Goal: Transaction & Acquisition: Purchase product/service

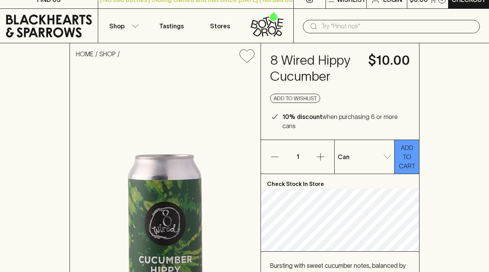
scroll to position [21, 0]
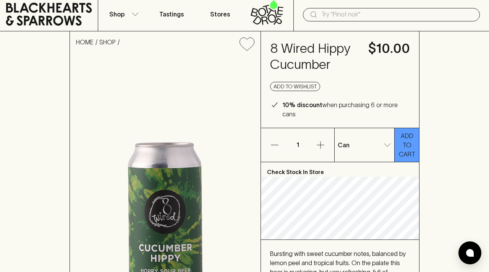
click at [317, 140] on icon "button" at bounding box center [320, 144] width 9 height 9
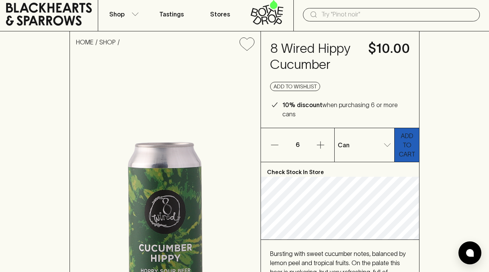
click at [406, 138] on p "ADD TO CART" at bounding box center [407, 145] width 17 height 28
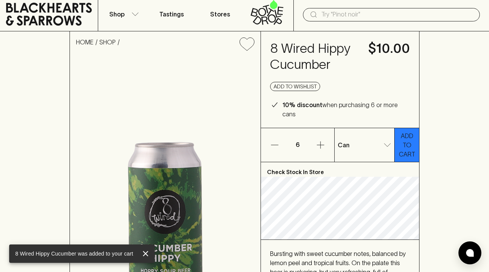
scroll to position [0, 0]
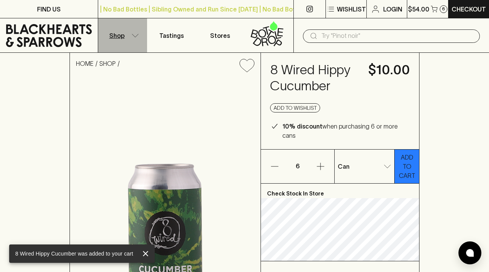
click at [129, 35] on button "Shop" at bounding box center [122, 35] width 49 height 34
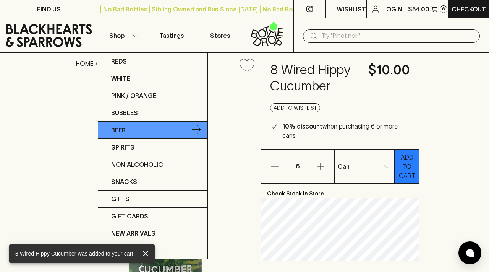
click at [126, 127] on p "Beer" at bounding box center [118, 129] width 15 height 9
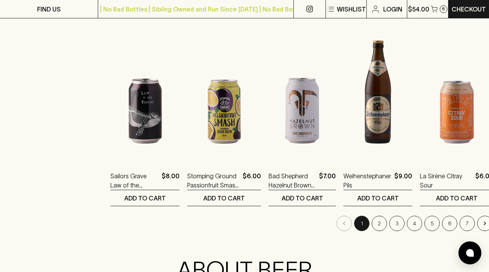
scroll to position [738, 0]
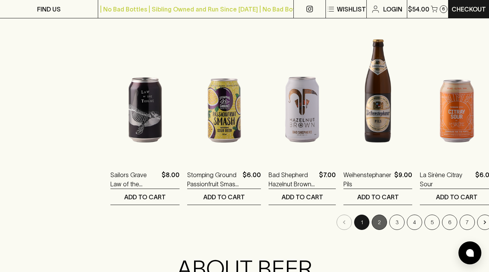
click at [372, 221] on button "2" at bounding box center [379, 222] width 15 height 15
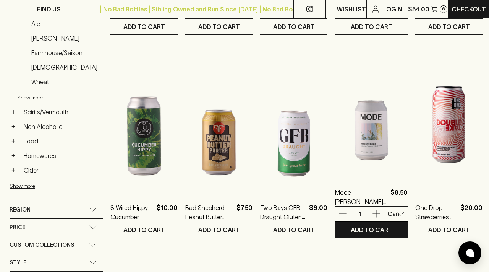
scroll to position [302, 0]
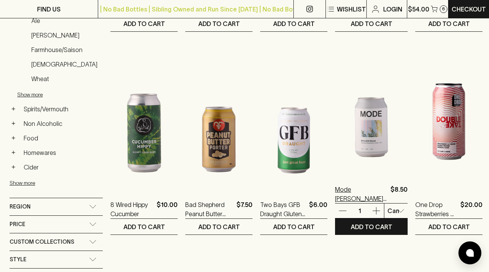
click at [366, 191] on p "Mode [PERSON_NAME]'s Pink Blouse Tasmanian Pepperberry Ginger Lime [PERSON_NAME]" at bounding box center [361, 194] width 52 height 18
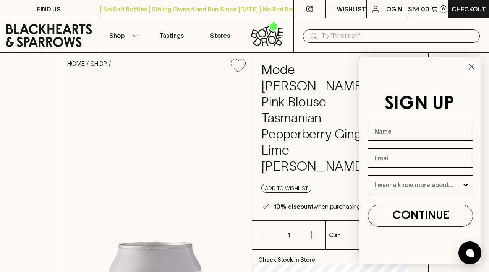
click at [474, 65] on circle "Close dialog" at bounding box center [472, 66] width 13 height 13
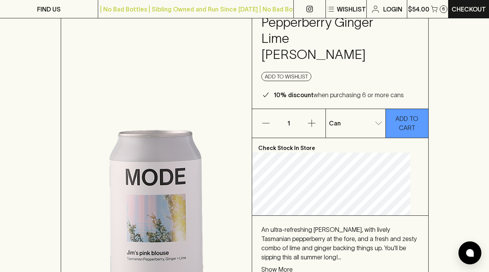
scroll to position [114, 0]
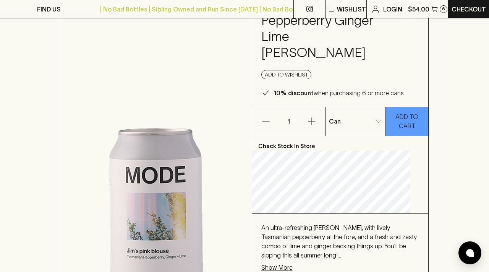
click at [317, 117] on icon "button" at bounding box center [311, 121] width 9 height 9
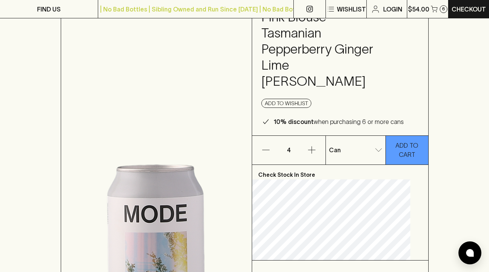
scroll to position [81, 0]
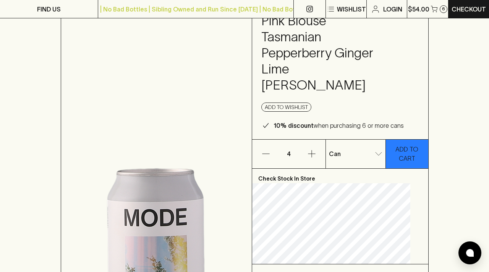
click at [410, 145] on p "ADD TO CART" at bounding box center [407, 154] width 35 height 18
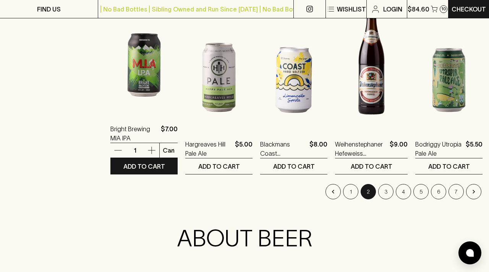
scroll to position [769, 0]
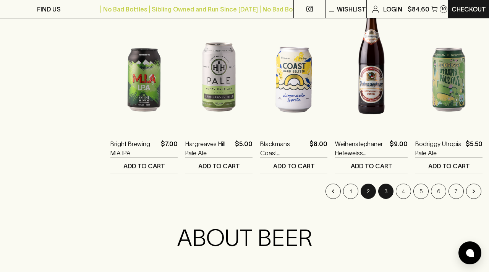
click at [382, 192] on button "3" at bounding box center [386, 191] width 15 height 15
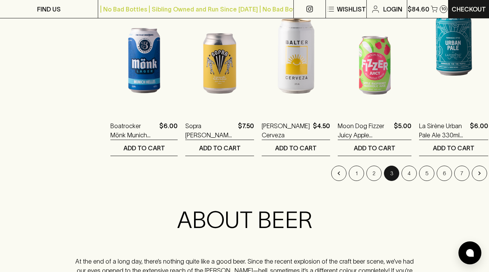
scroll to position [792, 0]
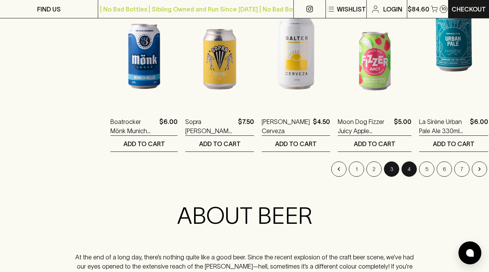
click at [402, 171] on button "4" at bounding box center [409, 168] width 15 height 15
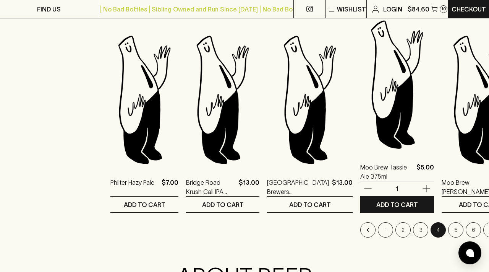
scroll to position [770, 0]
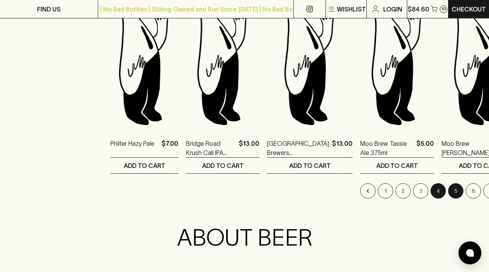
click at [449, 194] on button "5" at bounding box center [456, 190] width 15 height 15
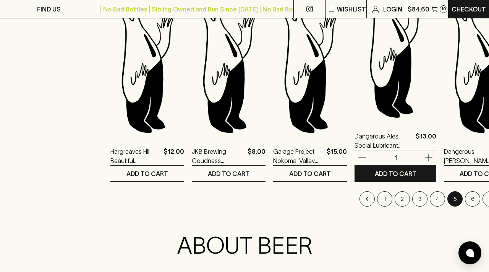
scroll to position [789, 0]
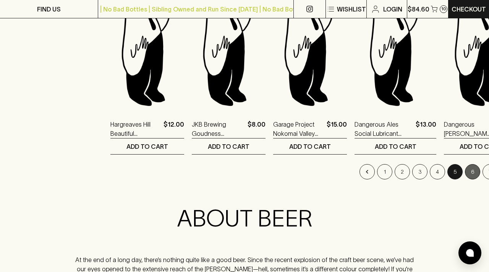
click at [465, 172] on button "6" at bounding box center [472, 171] width 15 height 15
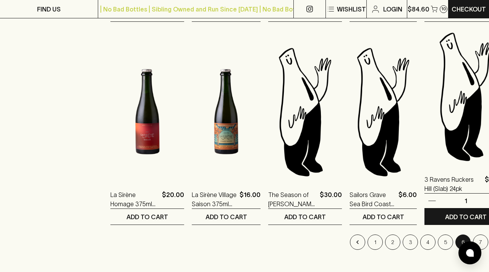
scroll to position [758, 0]
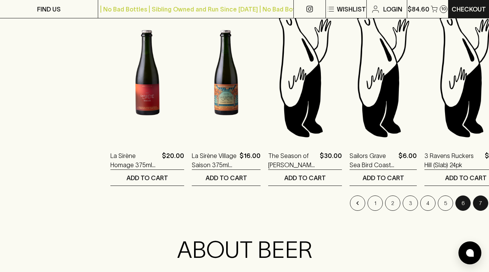
click at [473, 207] on button "7" at bounding box center [480, 202] width 15 height 15
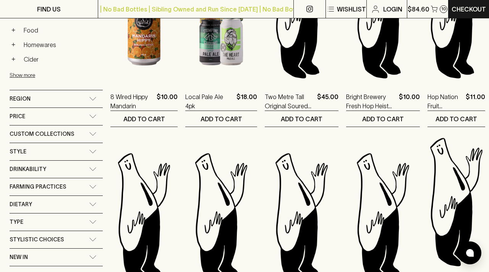
scroll to position [416, 0]
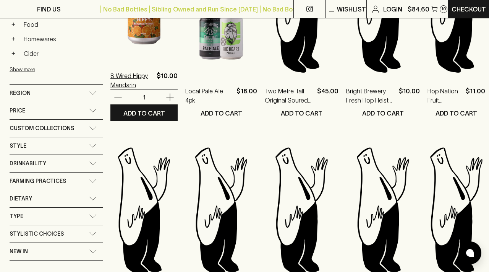
click at [138, 89] on p "8 Wired Hippy Mandarin" at bounding box center [132, 80] width 43 height 18
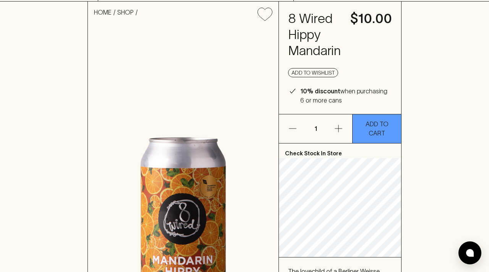
scroll to position [60, 0]
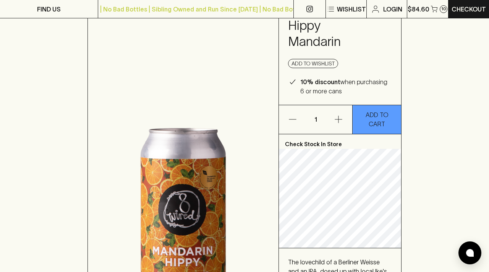
click at [342, 120] on icon "button" at bounding box center [338, 119] width 9 height 9
click at [380, 119] on p "ADD TO CART" at bounding box center [377, 119] width 41 height 18
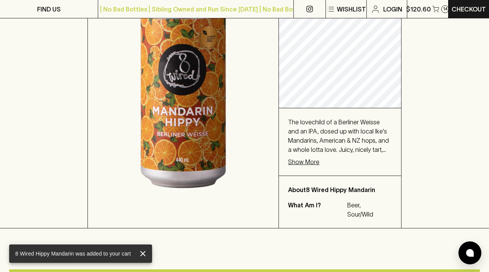
scroll to position [215, 0]
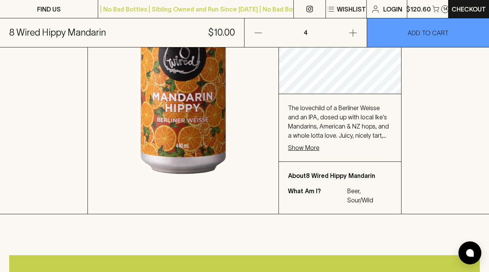
click at [309, 150] on p "Show More" at bounding box center [303, 147] width 31 height 9
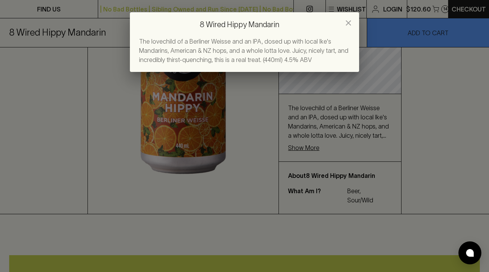
click at [349, 24] on icon "close" at bounding box center [348, 22] width 9 height 9
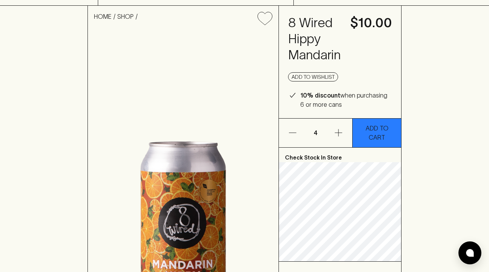
scroll to position [0, 0]
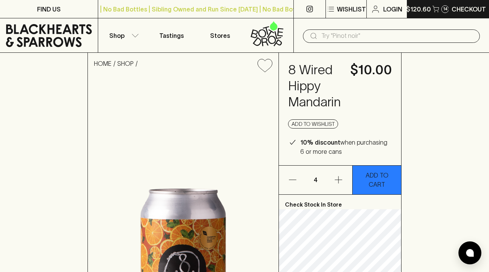
click at [423, 10] on p "$120.60" at bounding box center [419, 9] width 25 height 9
